Goal: Find specific page/section: Find specific page/section

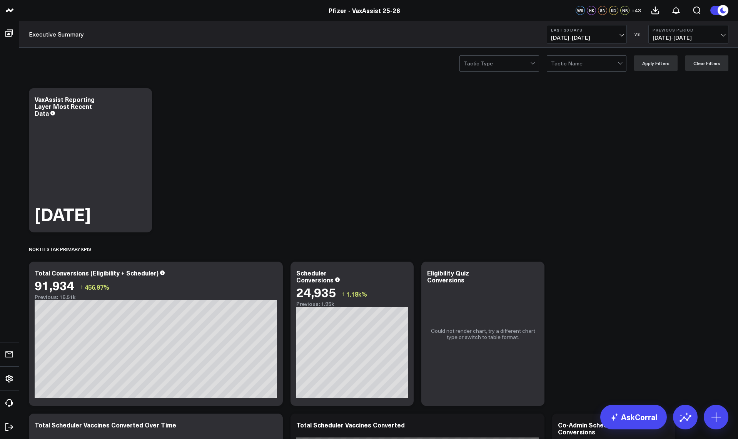
scroll to position [385, 0]
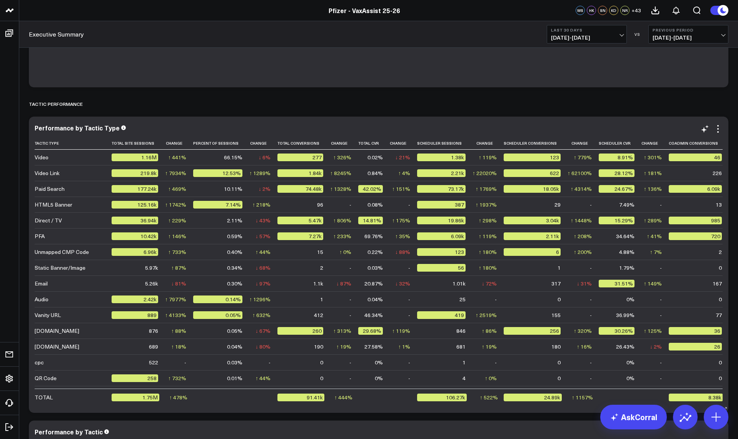
drag, startPoint x: 182, startPoint y: 434, endPoint x: 118, endPoint y: 253, distance: 191.8
click at [182, 434] on div "Performance by Tactic" at bounding box center [379, 431] width 688 height 7
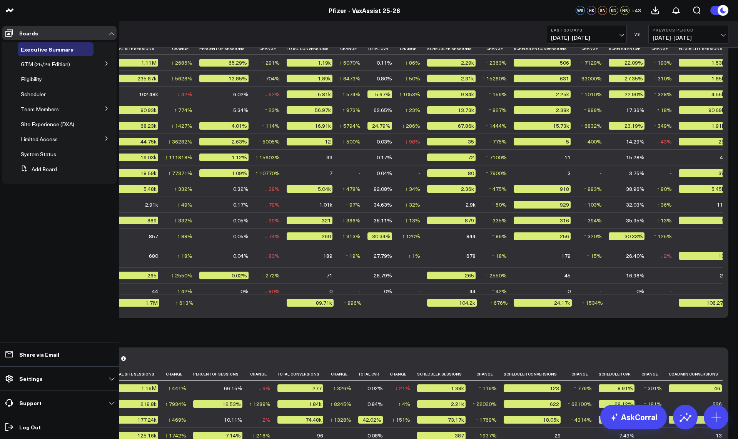
click at [105, 110] on icon at bounding box center [106, 108] width 5 height 5
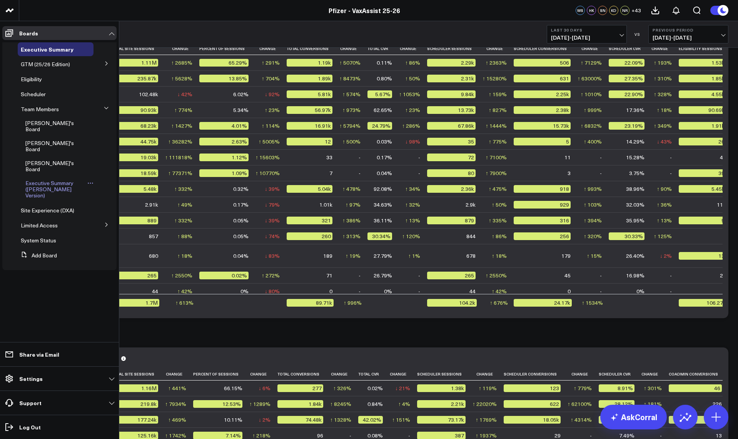
click at [38, 179] on span "Executive Summary ([PERSON_NAME] Version)" at bounding box center [49, 189] width 48 height 20
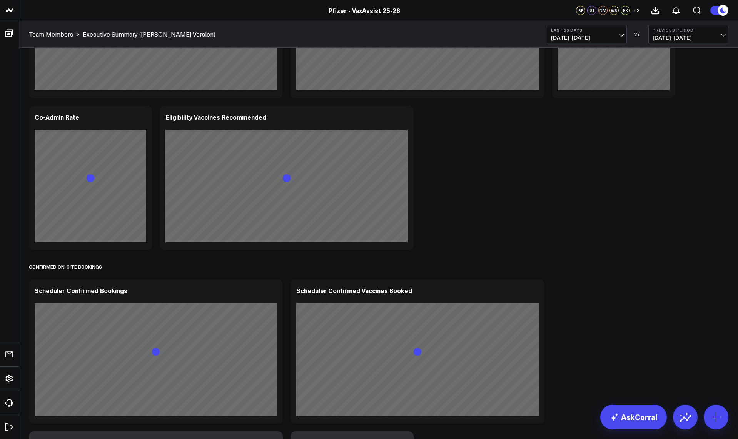
scroll to position [1347, 0]
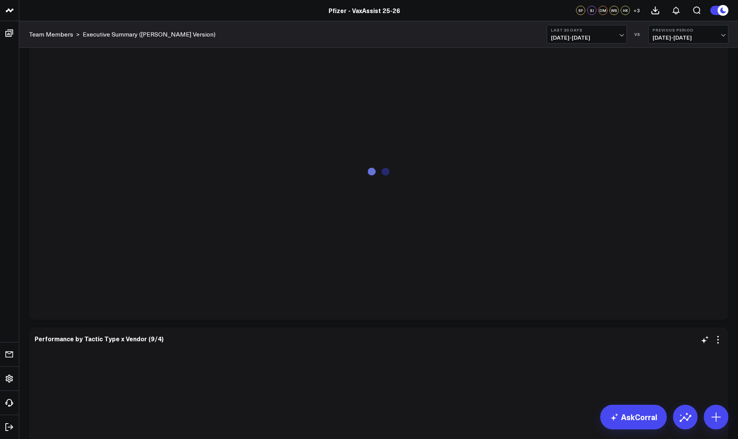
drag, startPoint x: 172, startPoint y: 438, endPoint x: 172, endPoint y: 434, distance: 4.7
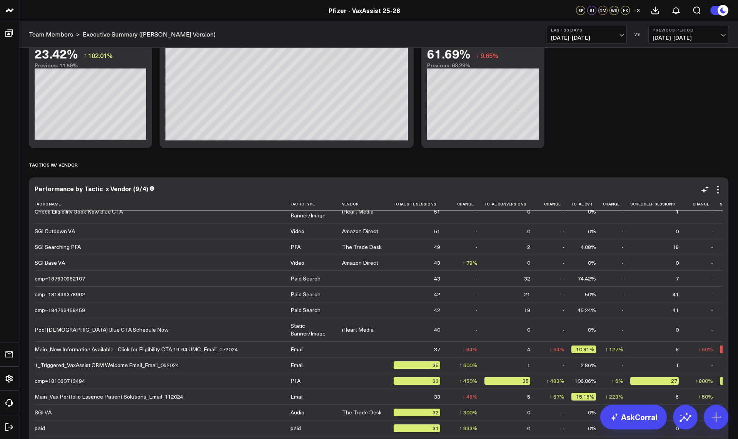
scroll to position [2002, 0]
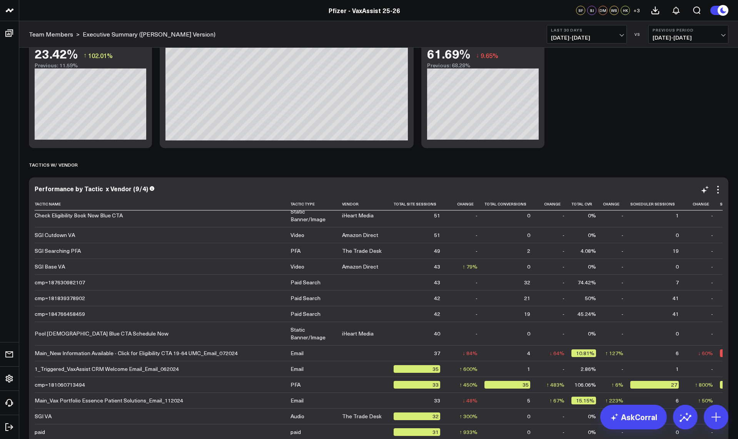
drag, startPoint x: 62, startPoint y: 203, endPoint x: 88, endPoint y: 221, distance: 31.6
click at [62, 203] on icon at bounding box center [64, 204] width 6 height 5
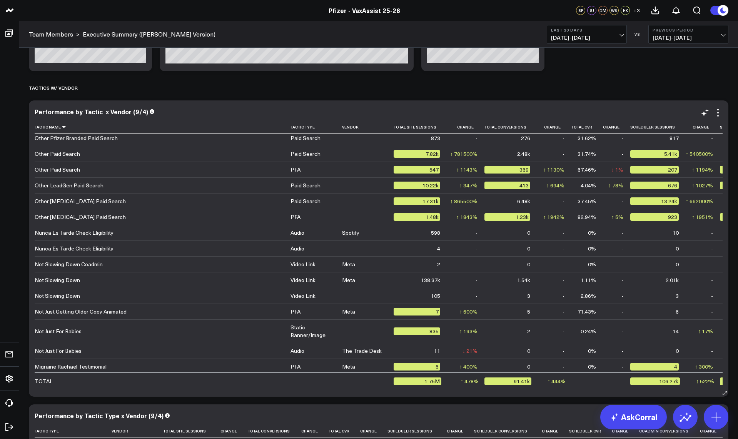
scroll to position [1634, 0]
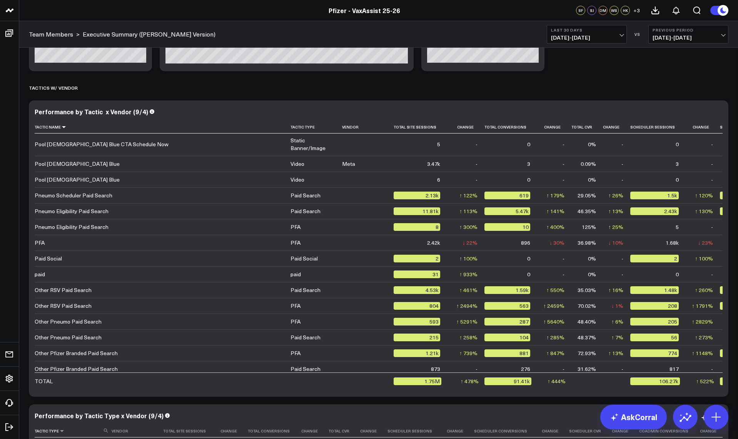
drag, startPoint x: 21, startPoint y: 437, endPoint x: 52, endPoint y: 425, distance: 32.8
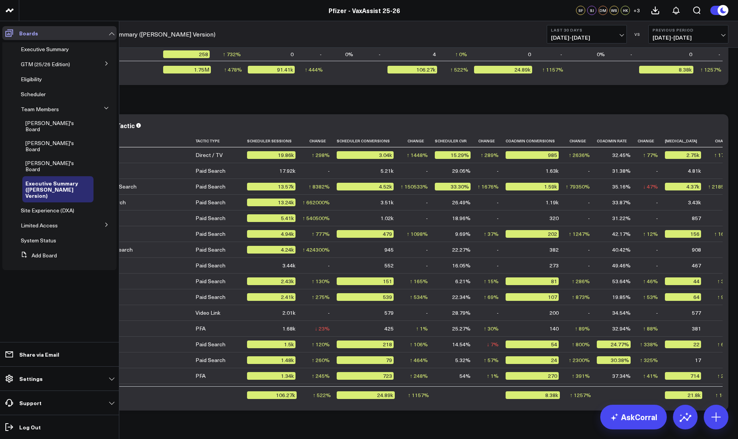
scroll to position [0, 0]
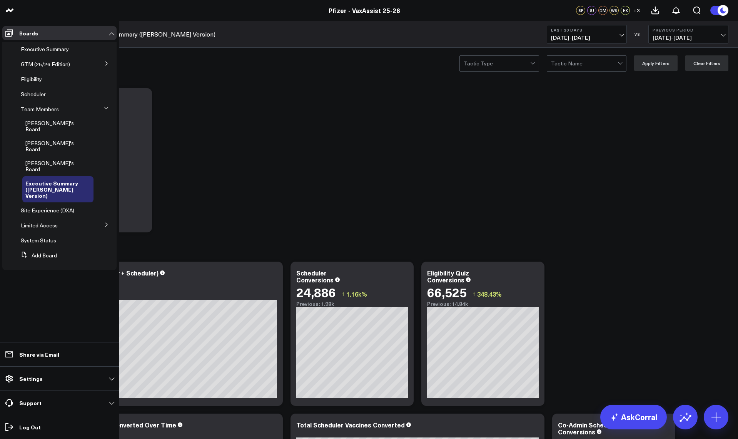
click at [47, 139] on span "[PERSON_NAME]'s Board" at bounding box center [49, 145] width 49 height 13
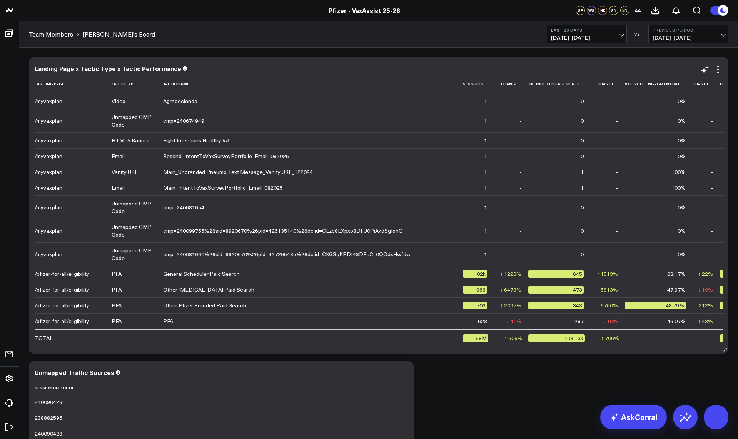
scroll to position [5082, 0]
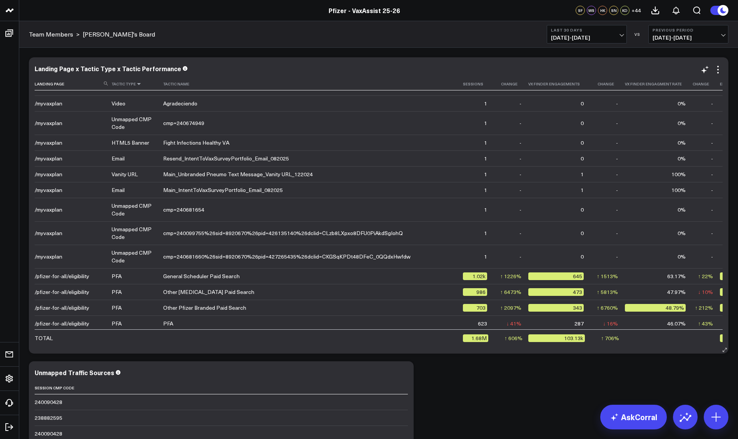
drag, startPoint x: 137, startPoint y: 84, endPoint x: 140, endPoint y: 169, distance: 85.5
click at [137, 84] on icon at bounding box center [139, 84] width 6 height 5
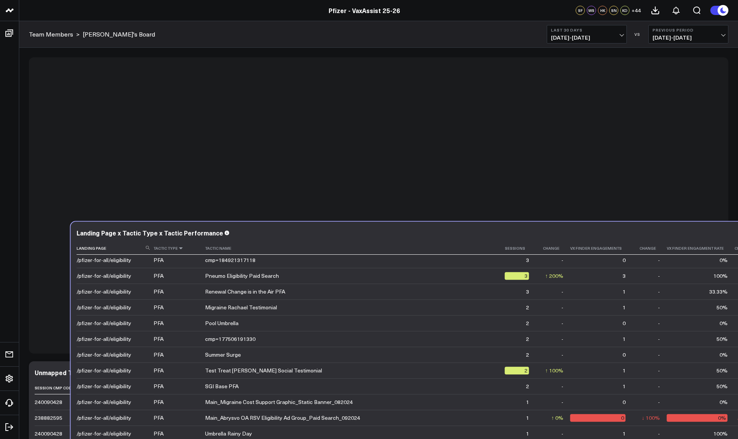
scroll to position [3927, 0]
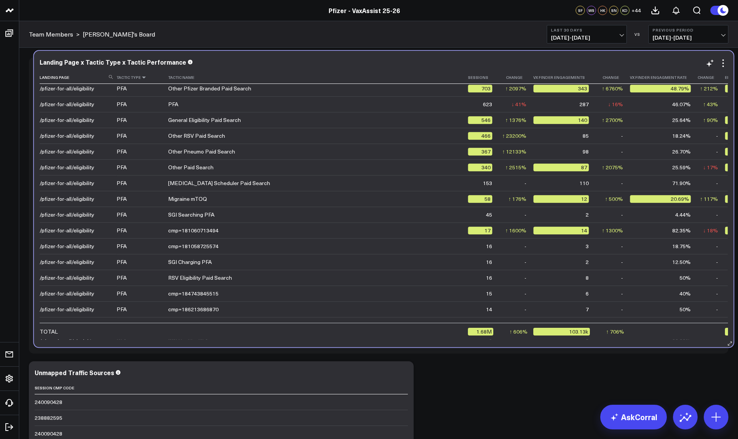
click at [142, 77] on icon at bounding box center [144, 77] width 6 height 5
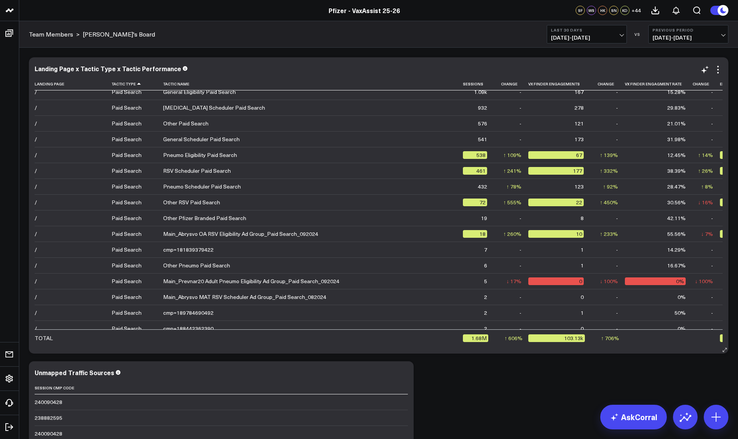
scroll to position [1333, 0]
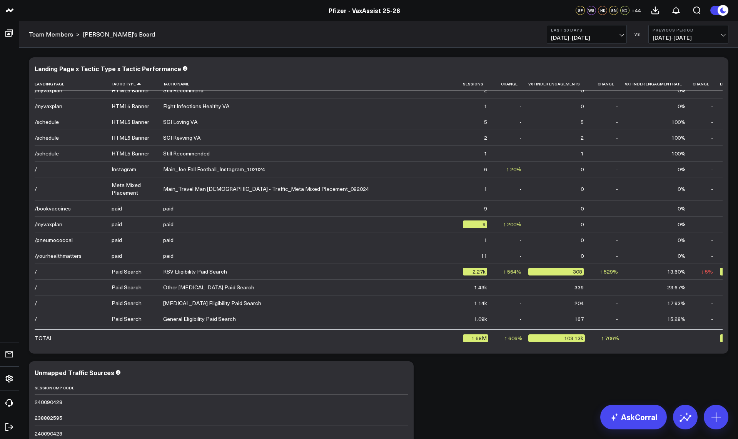
click at [484, 84] on icon at bounding box center [487, 84] width 6 height 5
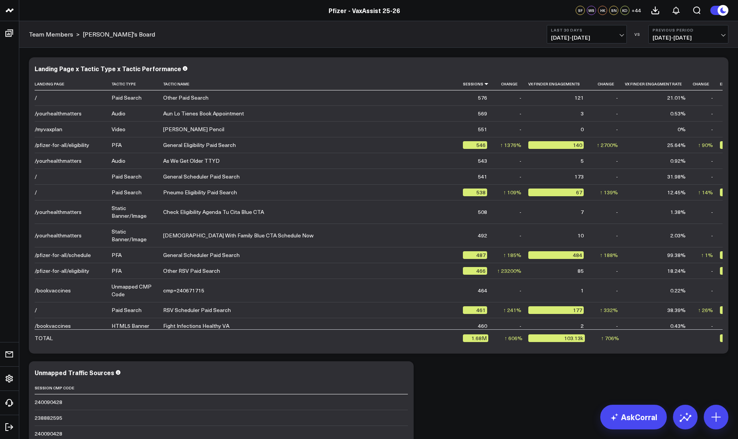
scroll to position [1063, 0]
